Goal: Entertainment & Leisure: Consume media (video, audio)

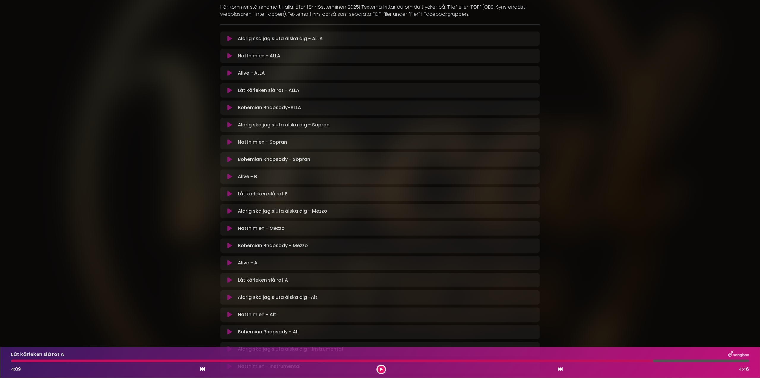
scroll to position [99, 0]
click at [229, 294] on icon at bounding box center [230, 295] width 4 height 6
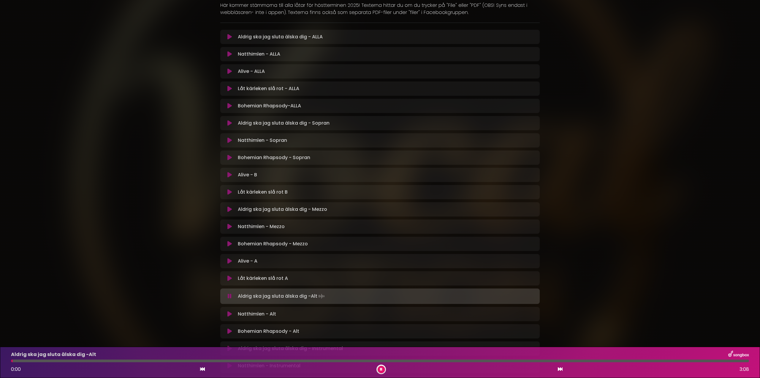
click at [229, 294] on icon at bounding box center [230, 296] width 4 height 6
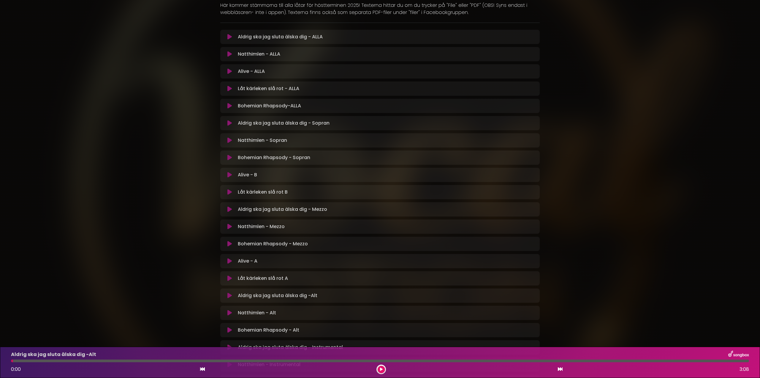
click at [229, 208] on icon at bounding box center [230, 209] width 4 height 6
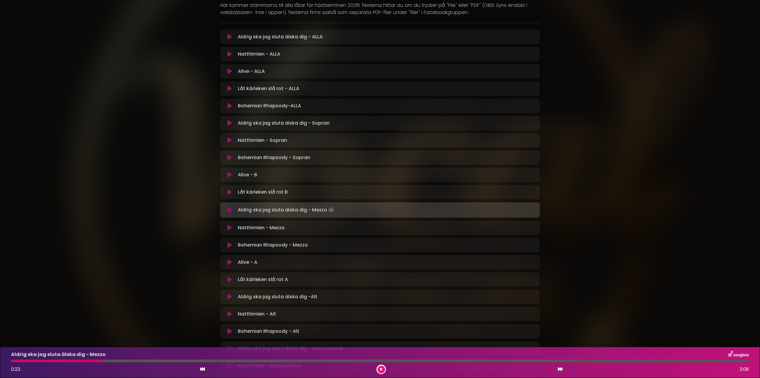
click at [383, 369] on button at bounding box center [381, 368] width 7 height 7
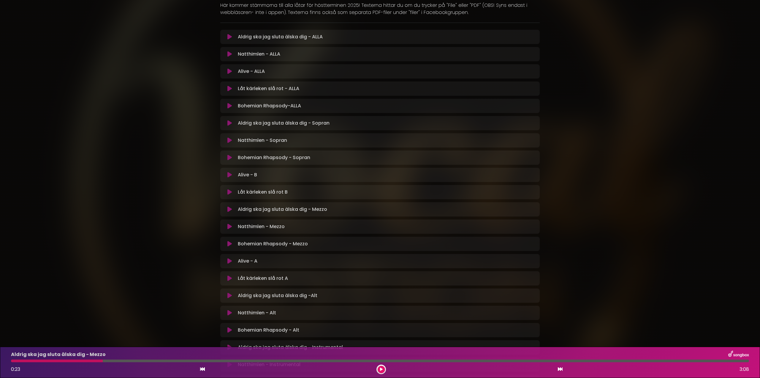
click at [383, 369] on button at bounding box center [381, 368] width 7 height 7
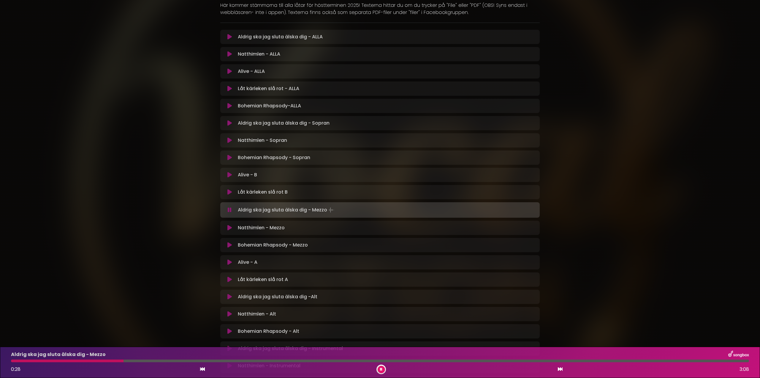
click at [123, 360] on div at bounding box center [67, 360] width 113 height 3
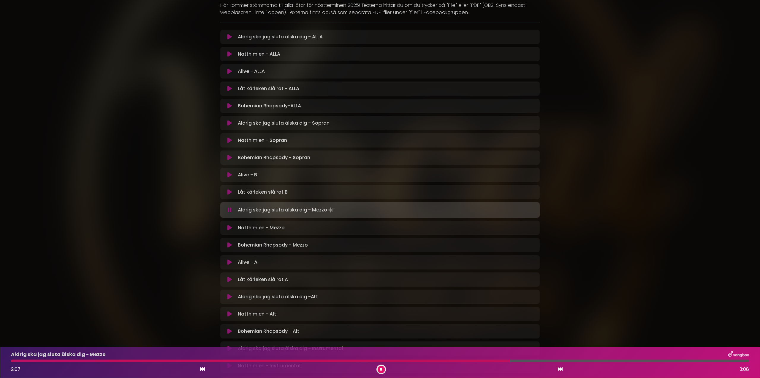
click at [510, 360] on div at bounding box center [260, 360] width 499 height 3
click at [506, 359] on div "Aldrig ska jag sluta älska dig - Mezzo 2:20 3:08" at bounding box center [380, 361] width 746 height 23
click at [507, 360] on div at bounding box center [287, 360] width 552 height 3
click at [700, 362] on div "Aldrig ska jag sluta älska dig - Mezzo 3:02 3:08" at bounding box center [380, 361] width 746 height 23
click at [698, 359] on div "Aldrig ska jag sluta älska dig - Mezzo 3:03 3:08" at bounding box center [380, 361] width 746 height 23
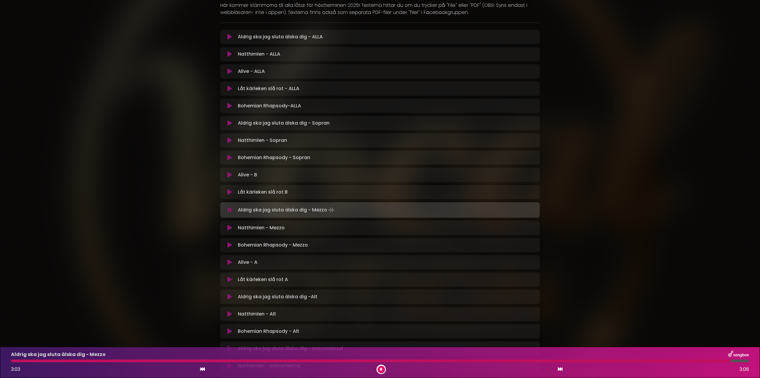
click at [700, 361] on div at bounding box center [371, 360] width 720 height 3
click at [676, 360] on div at bounding box center [359, 360] width 696 height 3
click at [665, 360] on div at bounding box center [346, 360] width 671 height 3
click at [683, 360] on div at bounding box center [364, 360] width 707 height 3
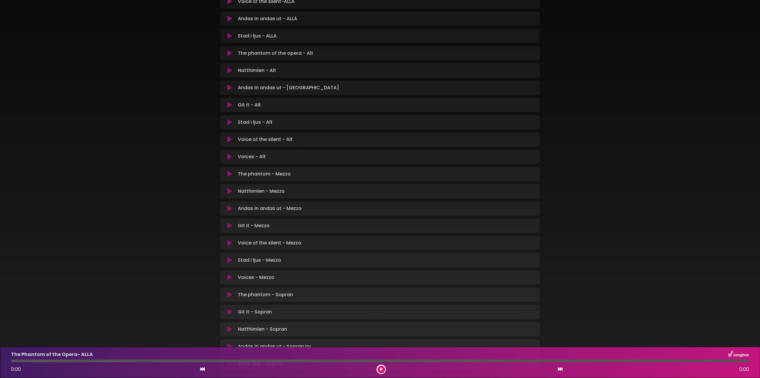
scroll to position [198, 0]
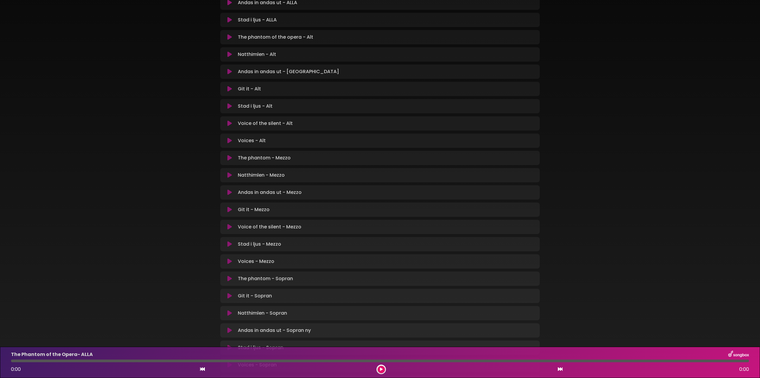
click at [230, 194] on icon at bounding box center [230, 192] width 4 height 6
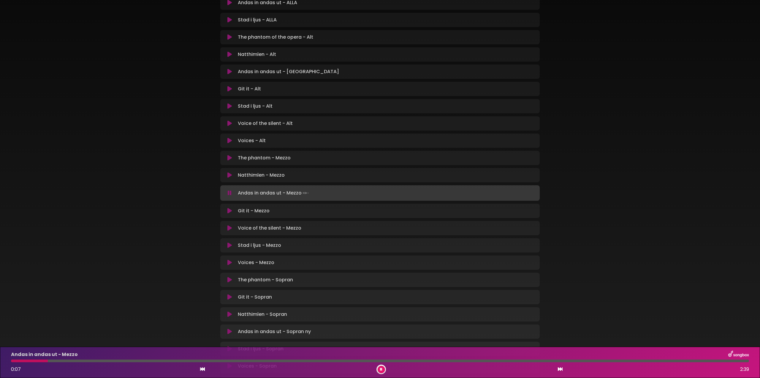
click at [48, 359] on div at bounding box center [29, 360] width 37 height 3
click at [383, 367] on button at bounding box center [381, 368] width 7 height 7
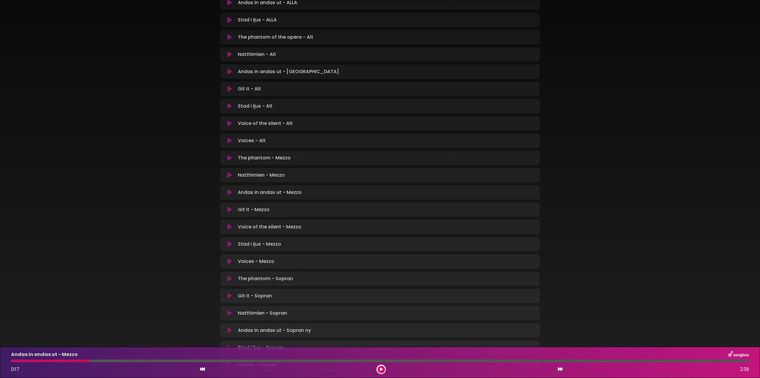
click at [381, 369] on icon at bounding box center [381, 369] width 3 height 4
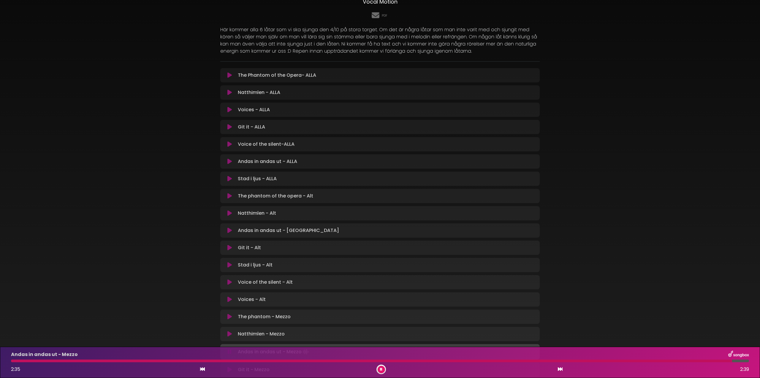
scroll to position [0, 0]
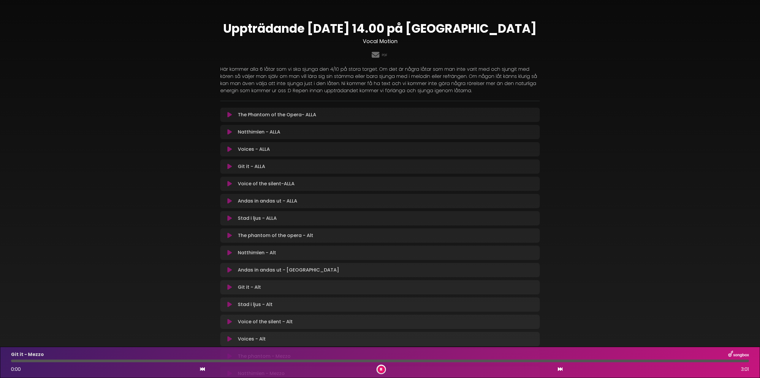
click at [230, 200] on icon at bounding box center [230, 201] width 4 height 6
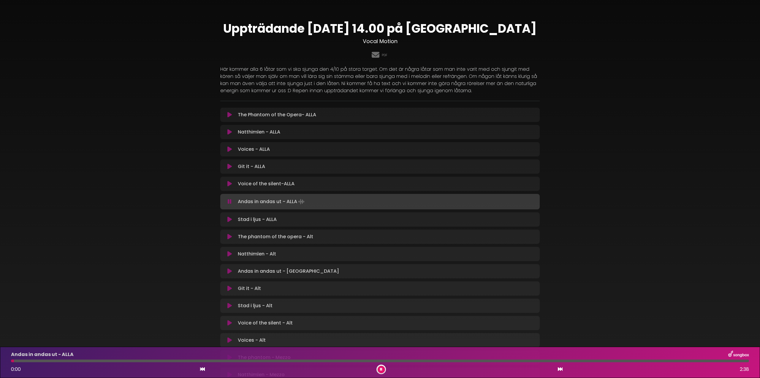
click at [362, 359] on div at bounding box center [380, 360] width 738 height 3
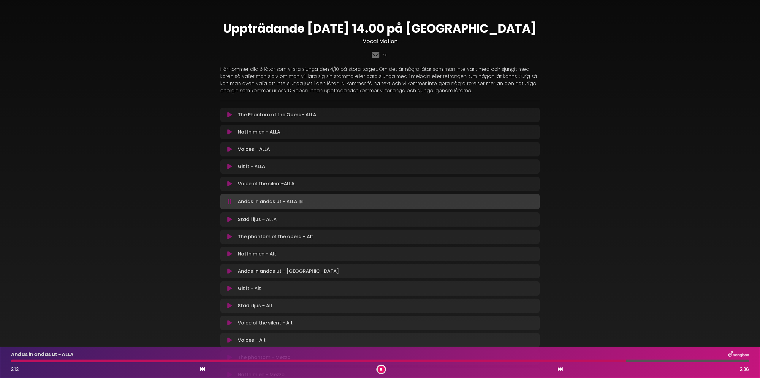
click at [381, 370] on icon at bounding box center [381, 369] width 3 height 4
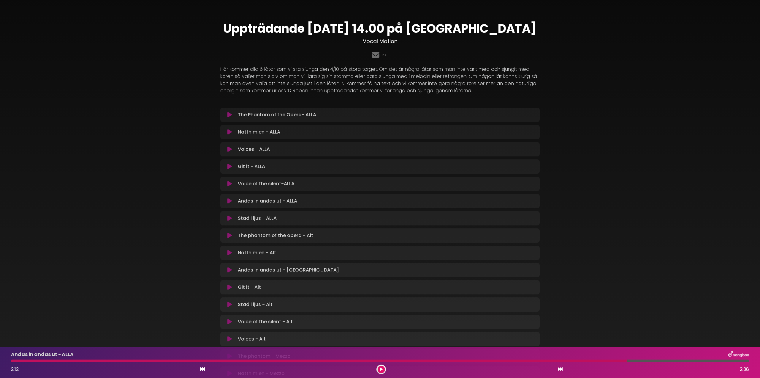
click at [228, 200] on icon at bounding box center [230, 201] width 4 height 6
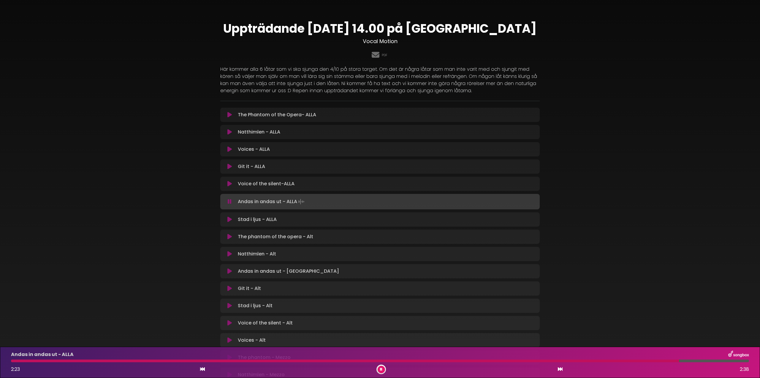
click at [13, 359] on div at bounding box center [345, 360] width 668 height 3
click at [381, 368] on icon at bounding box center [381, 369] width 4 height 4
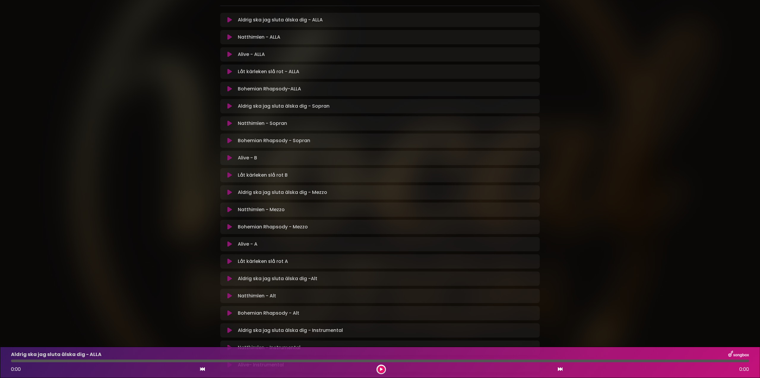
scroll to position [99, 0]
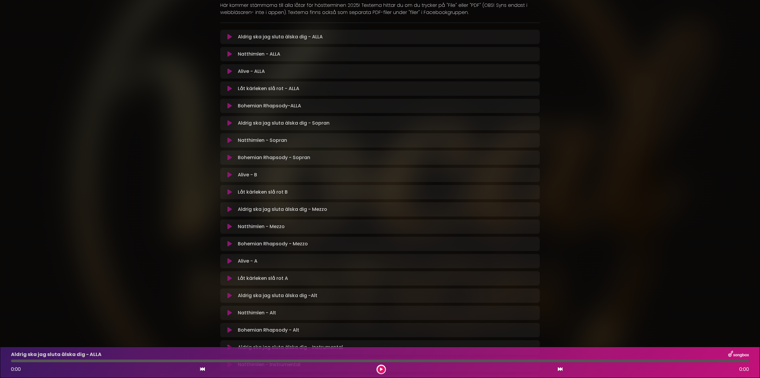
click at [229, 225] on icon at bounding box center [230, 226] width 4 height 6
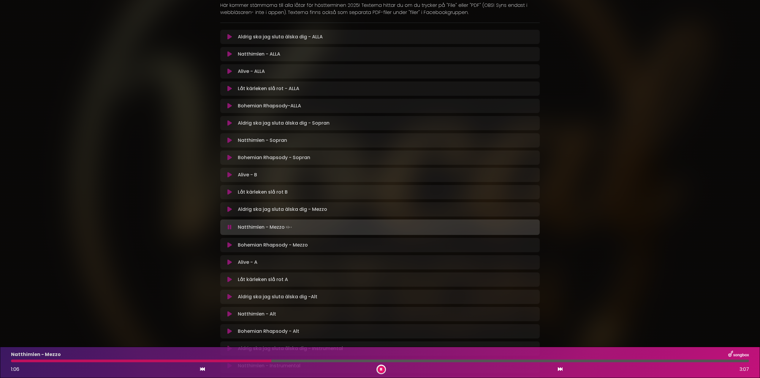
click at [230, 360] on div at bounding box center [141, 360] width 261 height 3
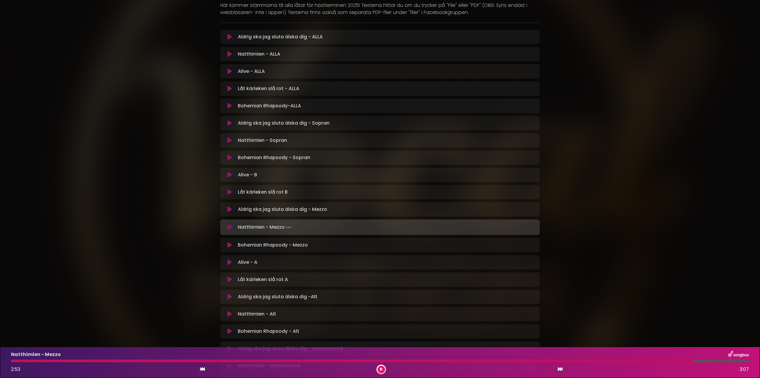
click at [231, 246] on icon at bounding box center [230, 245] width 4 height 6
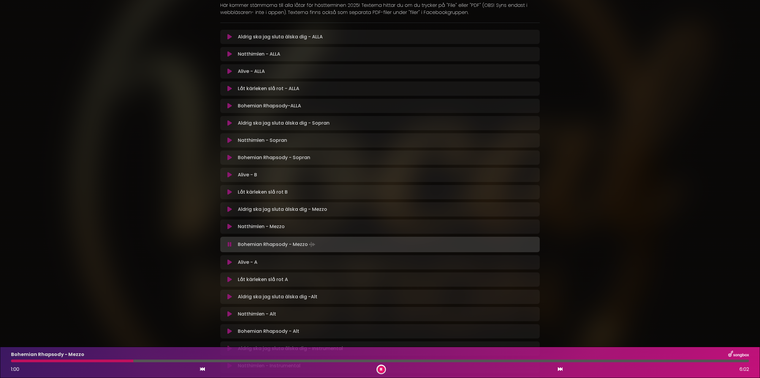
click at [229, 105] on icon at bounding box center [230, 106] width 4 height 6
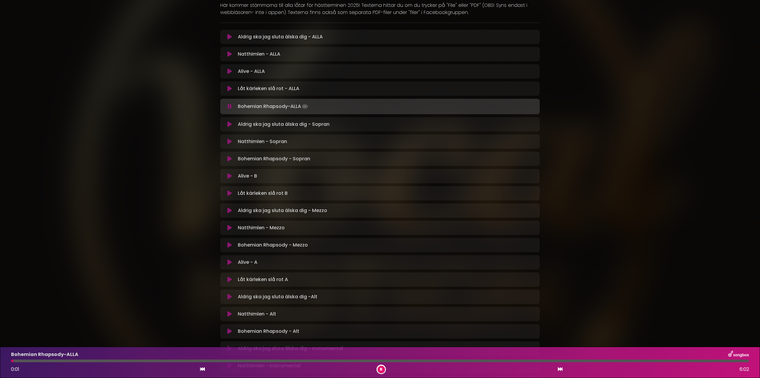
click at [394, 360] on div at bounding box center [380, 360] width 738 height 3
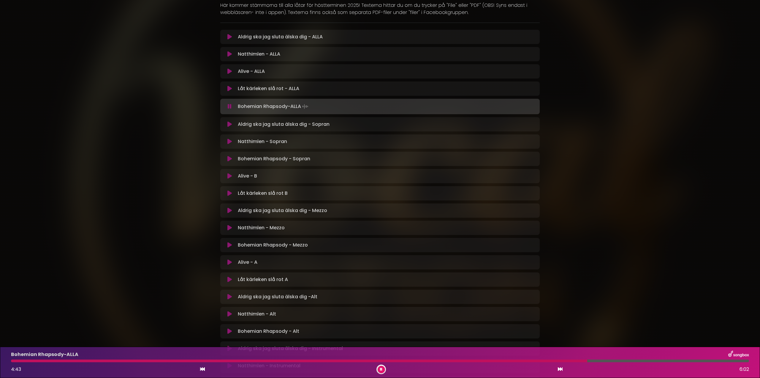
scroll to position [198, 0]
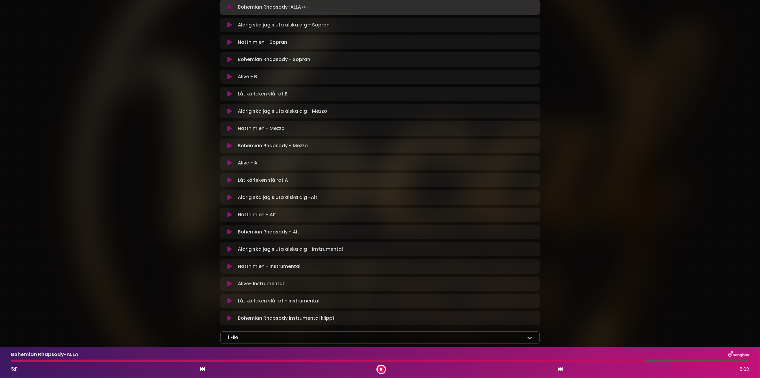
click at [228, 162] on icon at bounding box center [230, 163] width 4 height 6
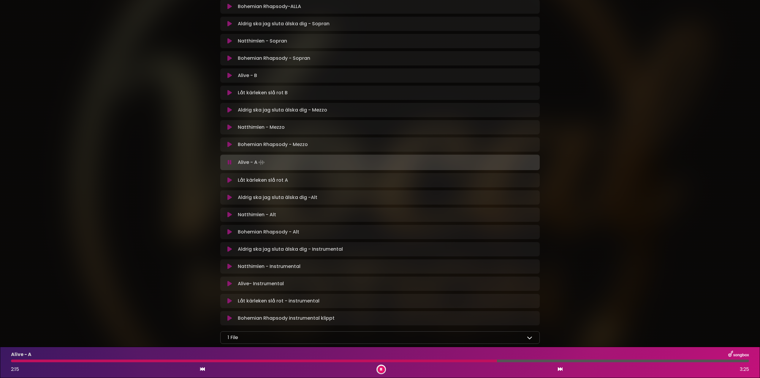
click at [536, 360] on div at bounding box center [380, 360] width 738 height 3
click at [561, 361] on div at bounding box center [380, 360] width 738 height 3
click at [382, 367] on icon at bounding box center [381, 369] width 2 height 4
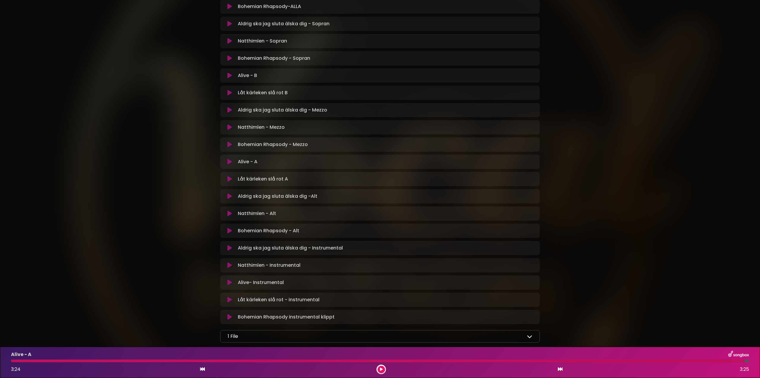
click at [13, 361] on div at bounding box center [378, 360] width 734 height 3
click at [15, 360] on div at bounding box center [378, 360] width 734 height 3
click at [382, 370] on icon at bounding box center [381, 369] width 3 height 4
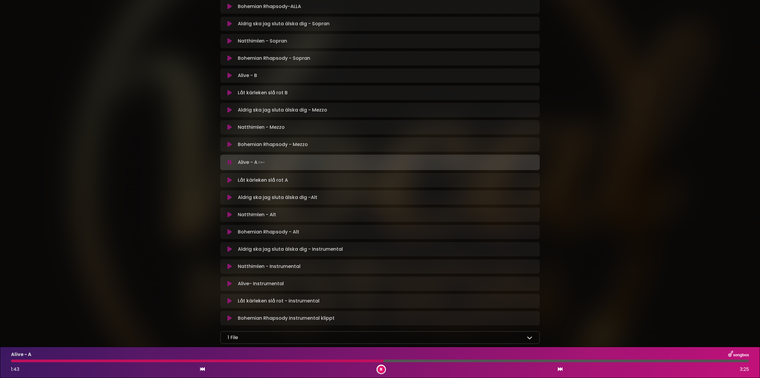
click at [230, 180] on icon at bounding box center [230, 180] width 4 height 6
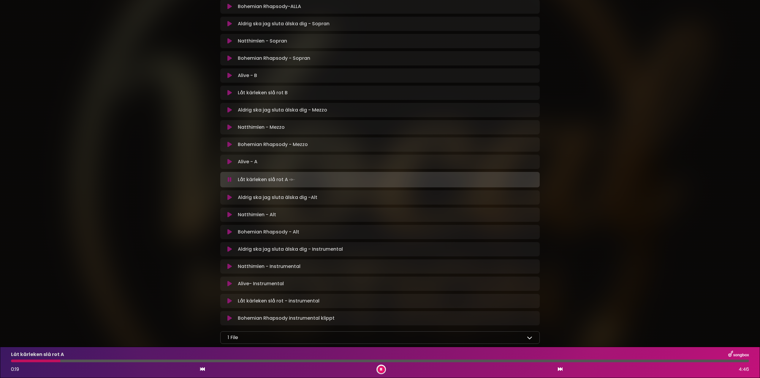
click at [60, 361] on div at bounding box center [380, 360] width 738 height 3
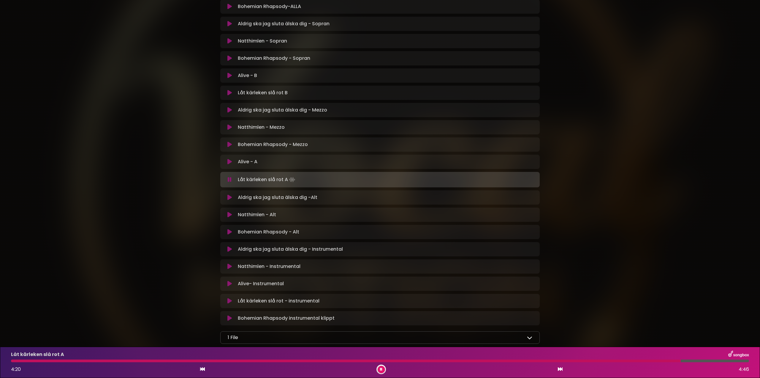
click at [230, 179] on icon at bounding box center [230, 179] width 4 height 6
